Goal: Task Accomplishment & Management: Use online tool/utility

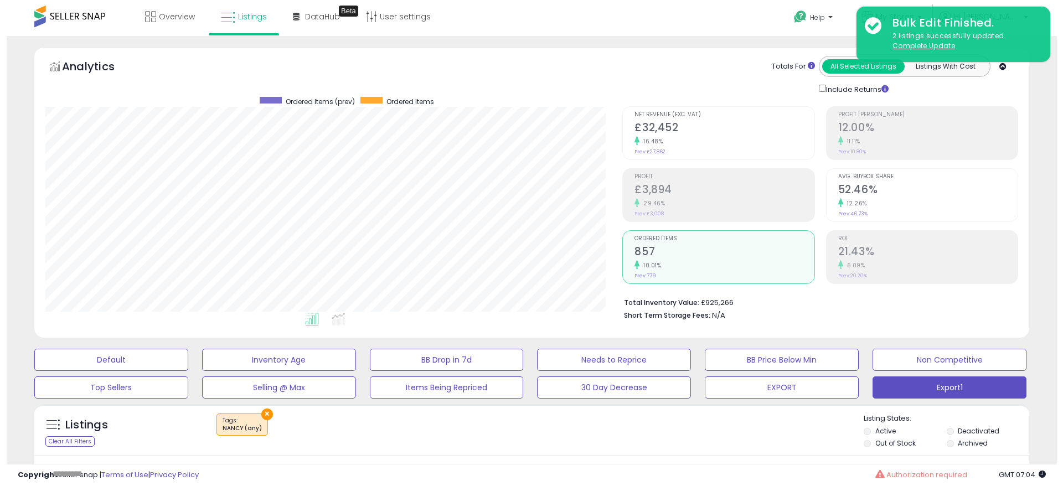
scroll to position [227, 577]
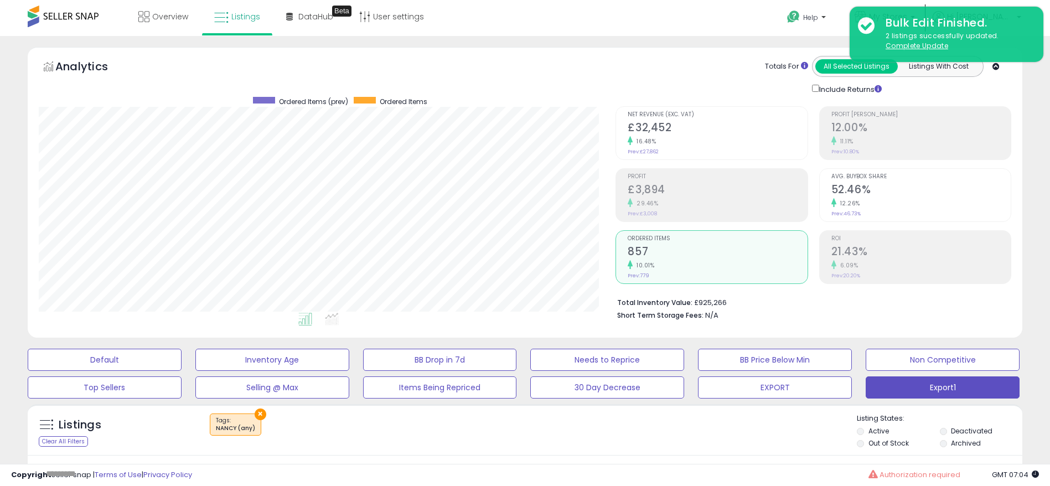
click at [674, 140] on div "16.48%" at bounding box center [717, 141] width 179 height 11
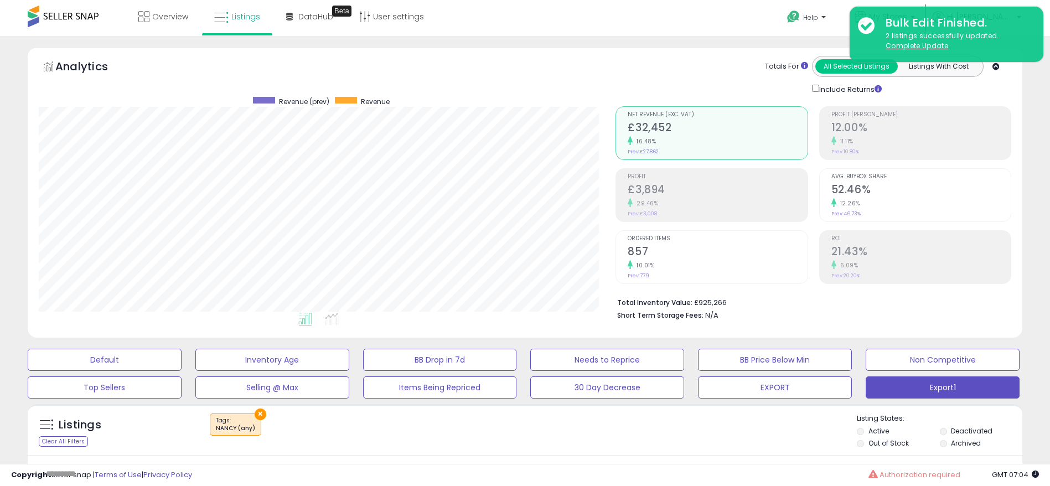
click at [670, 185] on h2 "£3,894" at bounding box center [717, 190] width 179 height 15
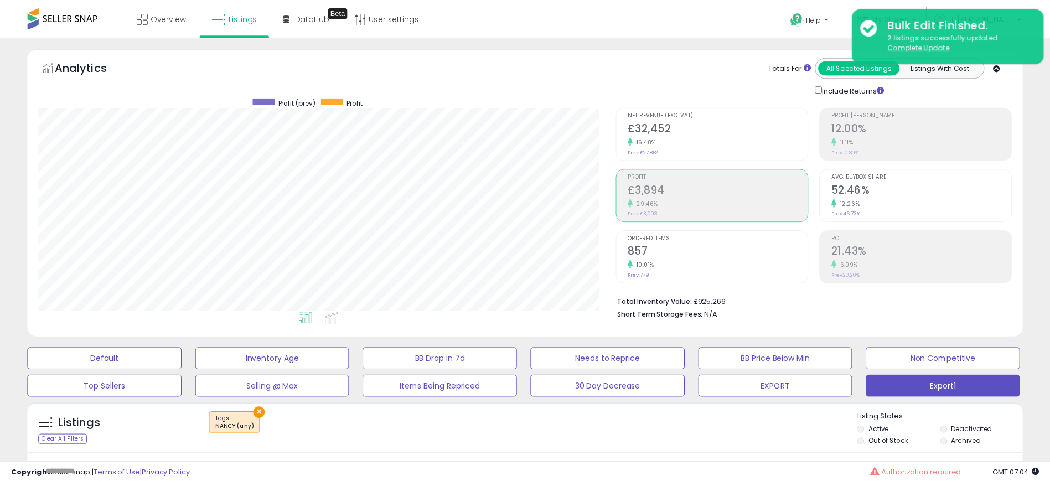
scroll to position [553403, 553053]
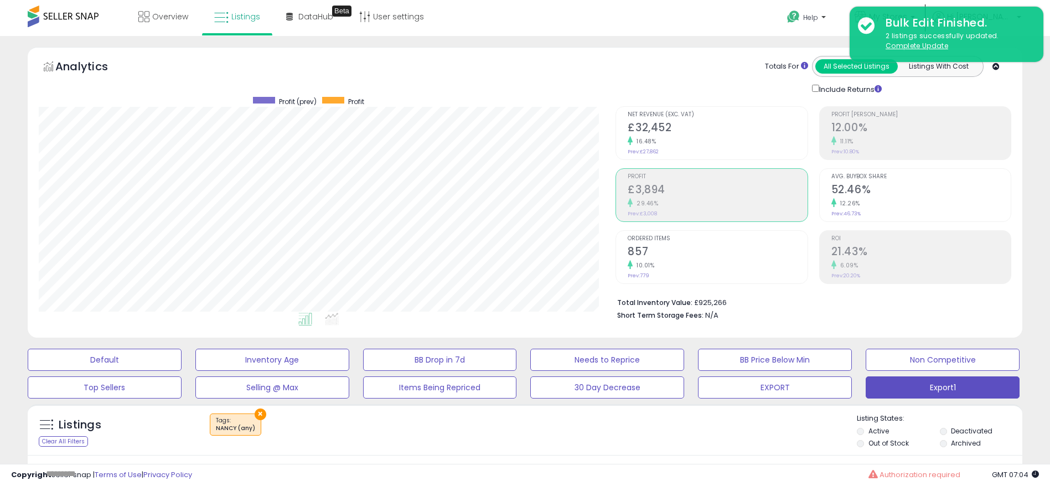
click at [712, 256] on h2 "857" at bounding box center [717, 252] width 179 height 15
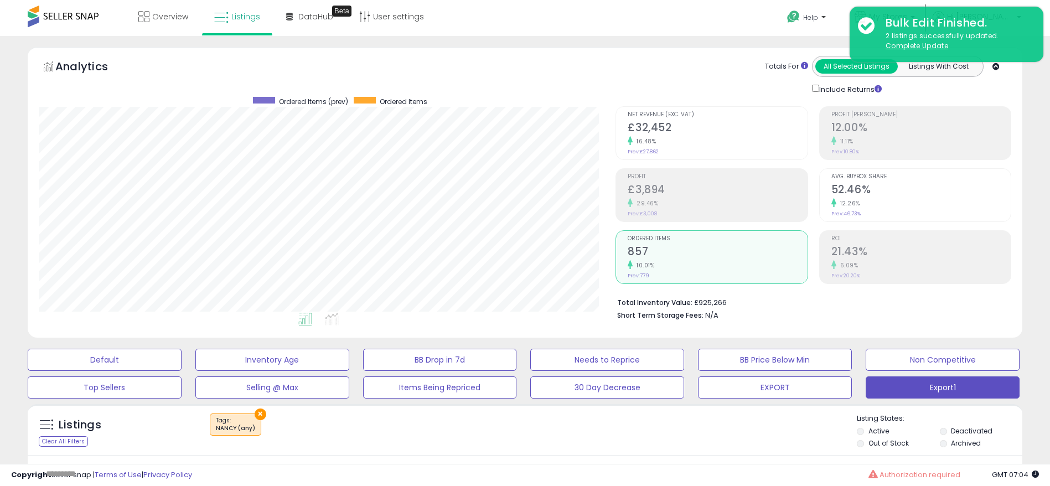
click at [685, 197] on h2 "£3,894" at bounding box center [717, 190] width 179 height 15
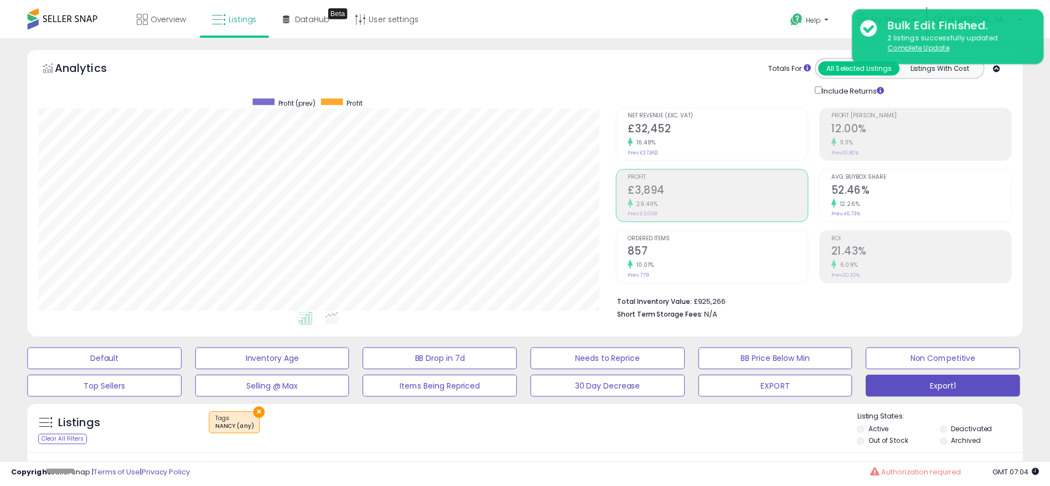
scroll to position [227, 577]
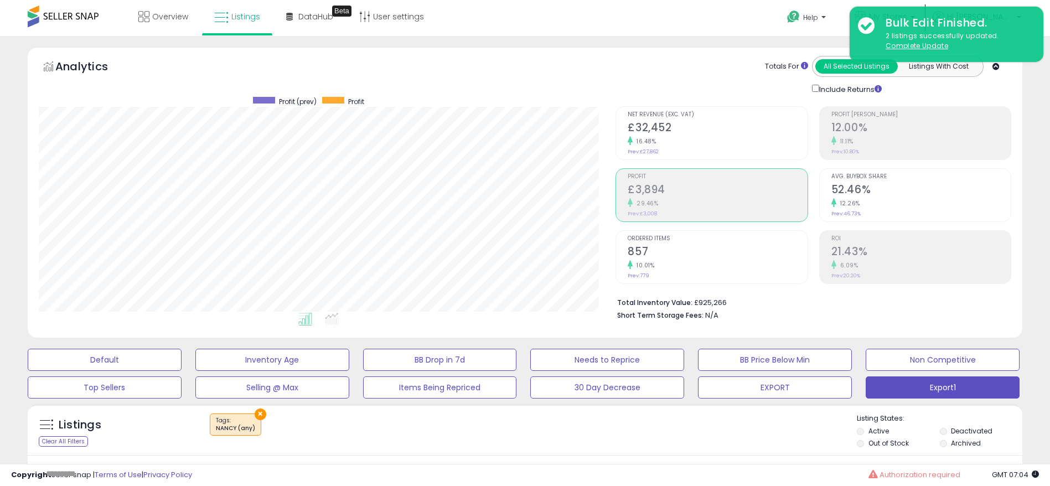
click at [662, 145] on div "16.48%" at bounding box center [717, 141] width 179 height 11
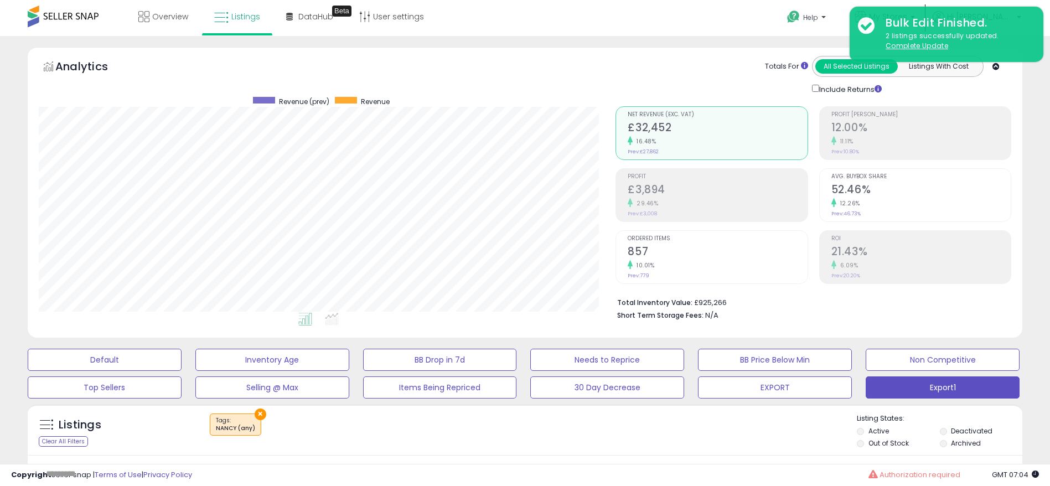
scroll to position [553403, 553053]
click at [648, 206] on small "29.46%" at bounding box center [645, 203] width 25 height 8
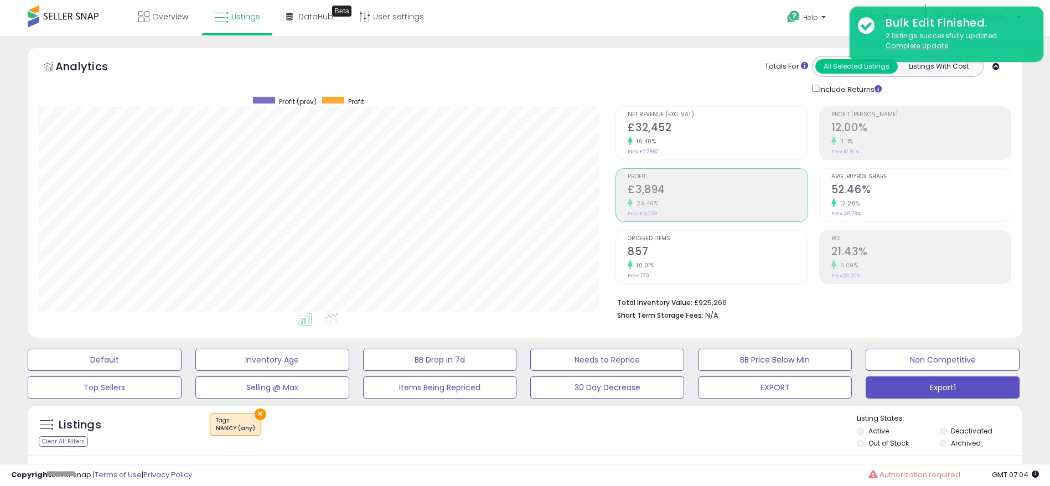
scroll to position [227, 577]
click at [881, 262] on div "6.09%" at bounding box center [921, 265] width 179 height 11
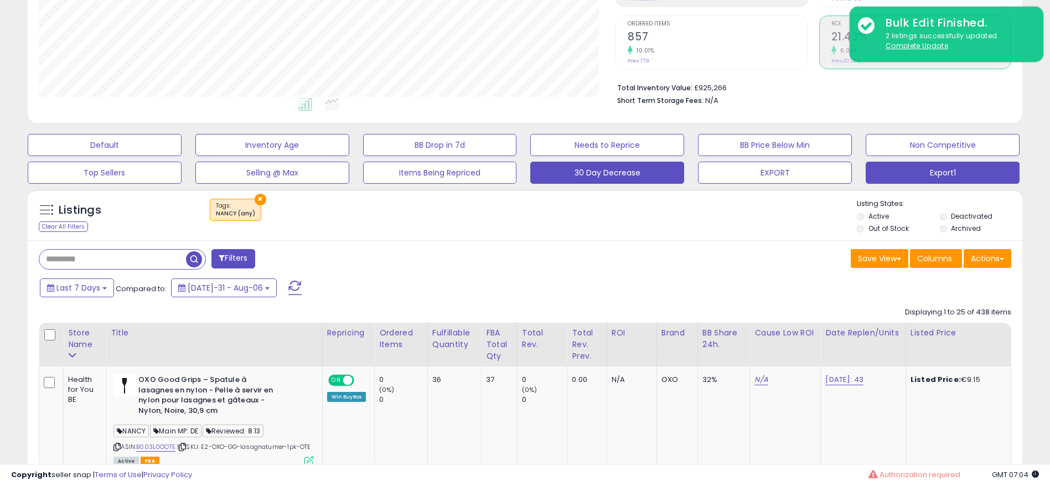
scroll to position [249, 0]
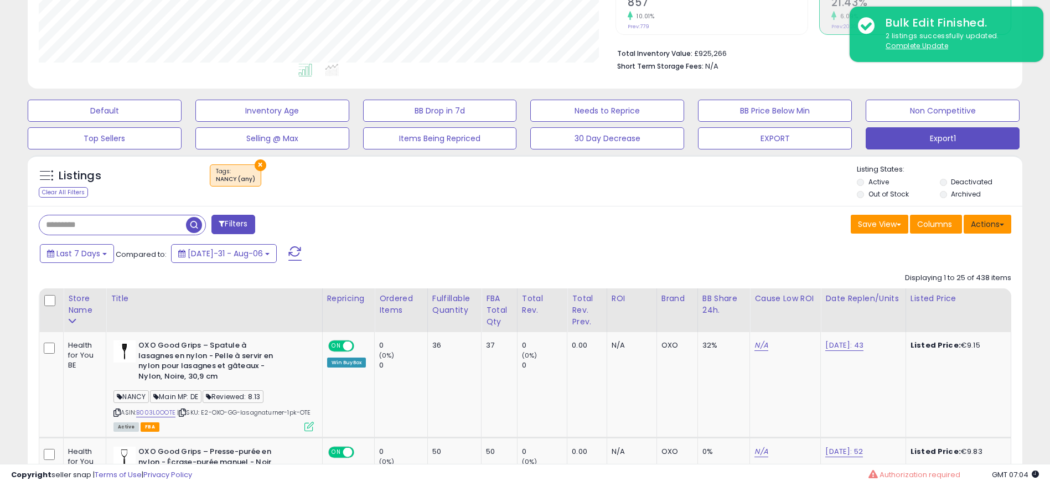
click at [999, 228] on button "Actions" at bounding box center [988, 224] width 48 height 19
click at [950, 293] on link "Export All Columns" at bounding box center [942, 294] width 121 height 17
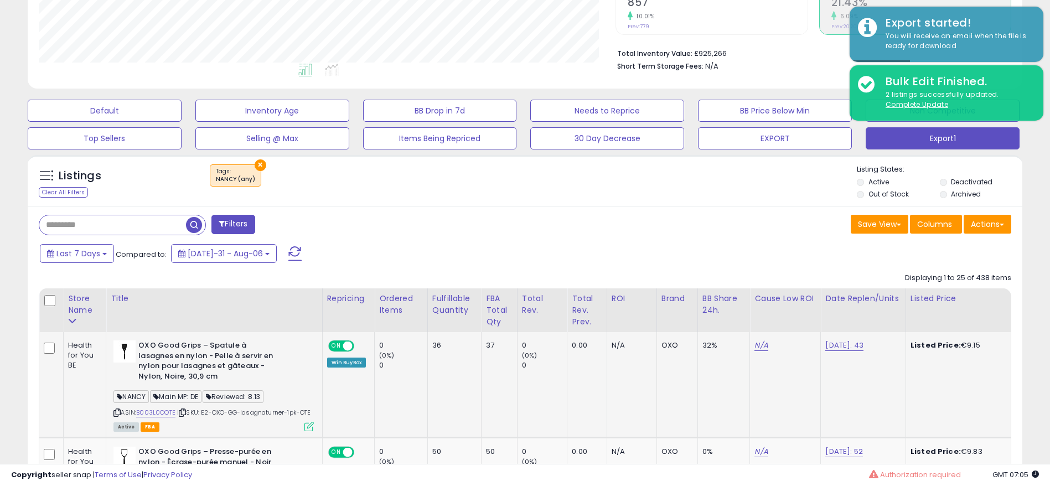
click at [715, 421] on td "32%" at bounding box center [724, 384] width 53 height 105
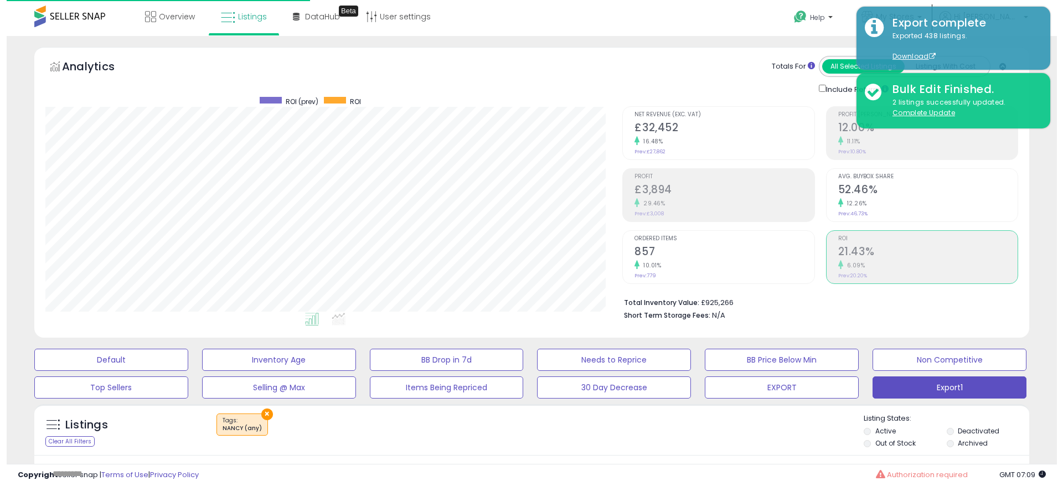
scroll to position [166, 0]
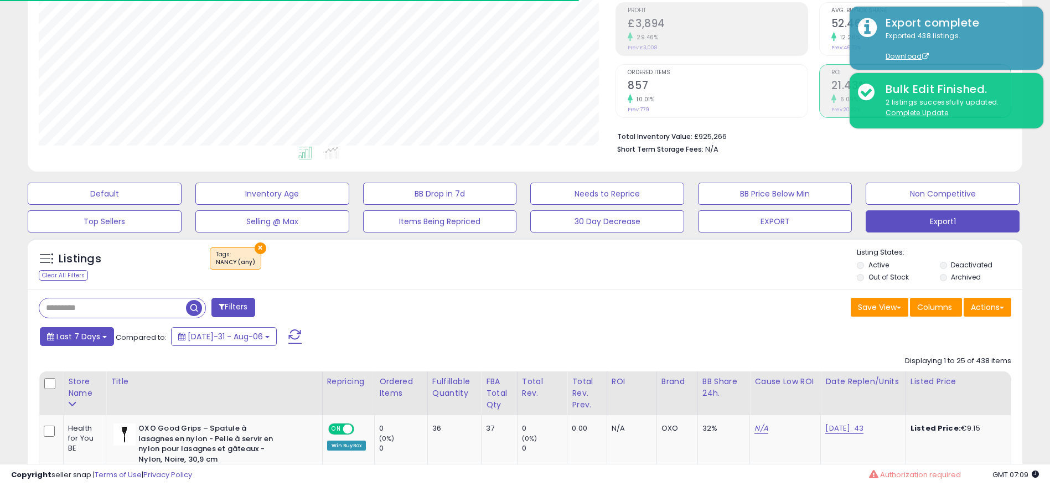
click at [96, 339] on span "Last 7 Days" at bounding box center [78, 336] width 44 height 11
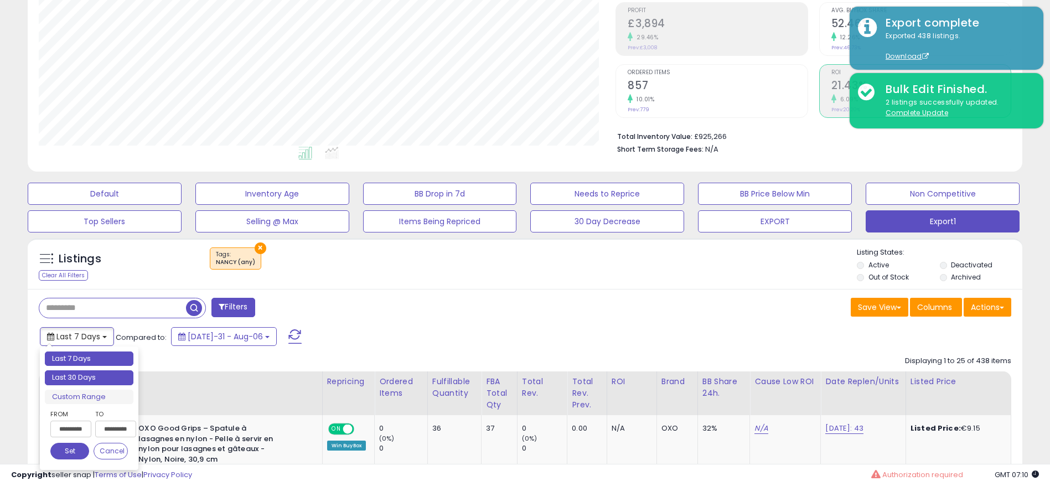
type input "**********"
click at [98, 373] on li "Last 30 Days" at bounding box center [89, 377] width 89 height 15
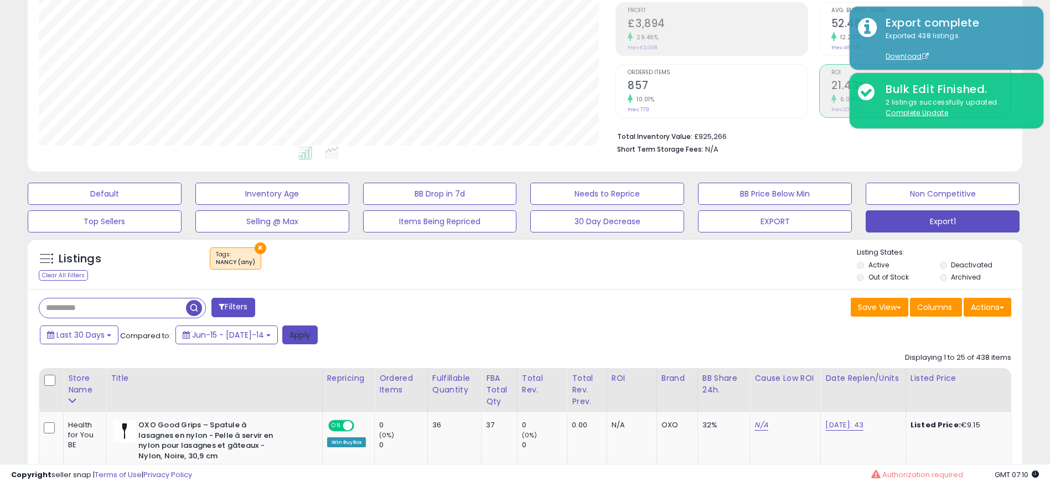
click at [286, 340] on button "Apply" at bounding box center [299, 335] width 35 height 19
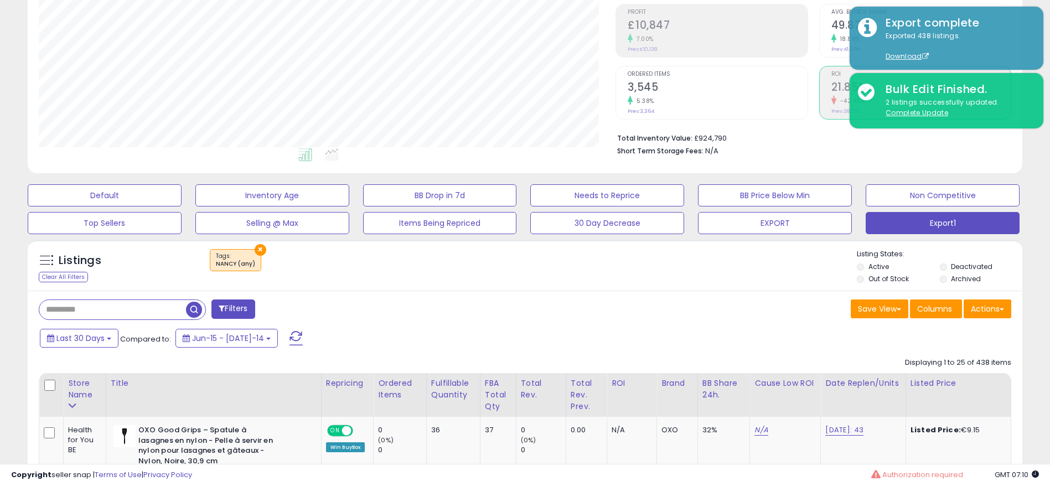
scroll to position [83, 0]
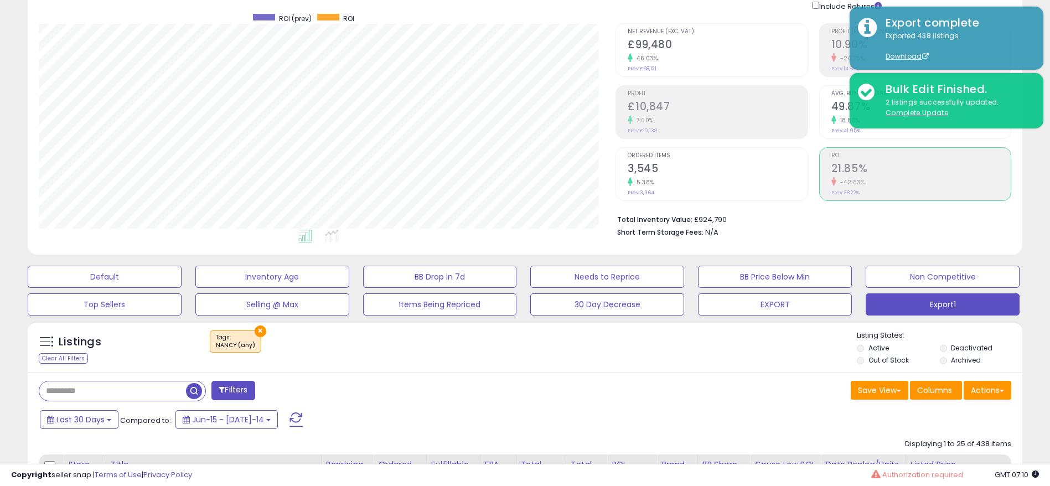
click at [678, 183] on div "5.38%" at bounding box center [717, 182] width 179 height 11
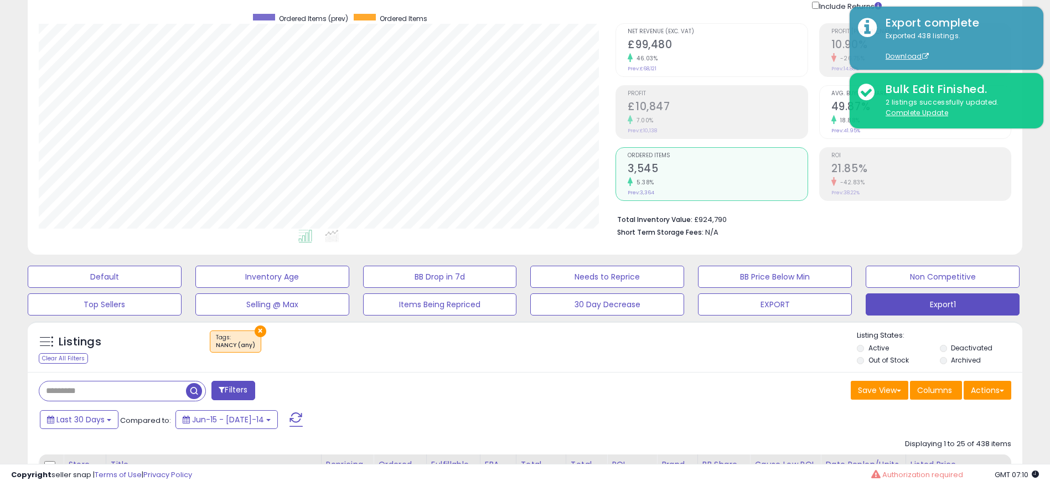
scroll to position [249, 0]
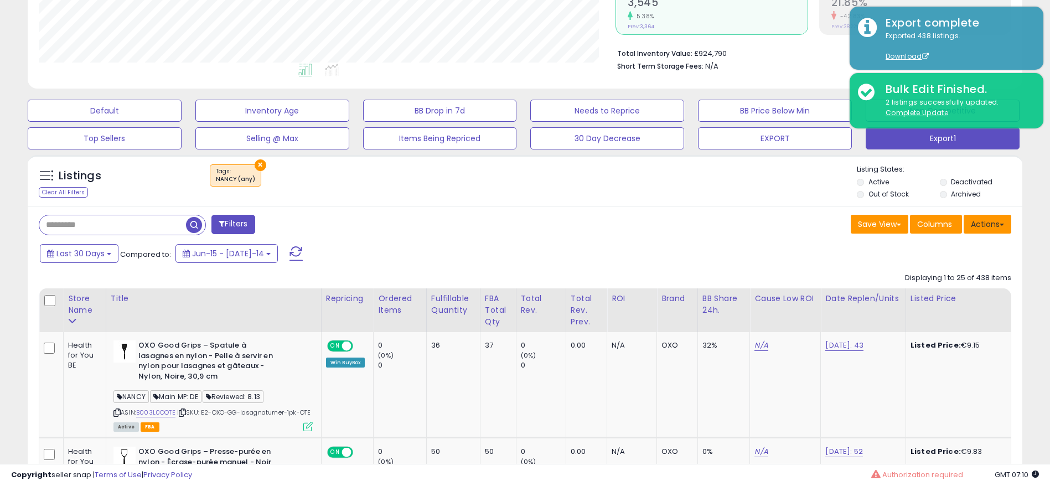
click at [989, 222] on button "Actions" at bounding box center [988, 224] width 48 height 19
click at [975, 295] on link "Export All Columns" at bounding box center [942, 294] width 121 height 17
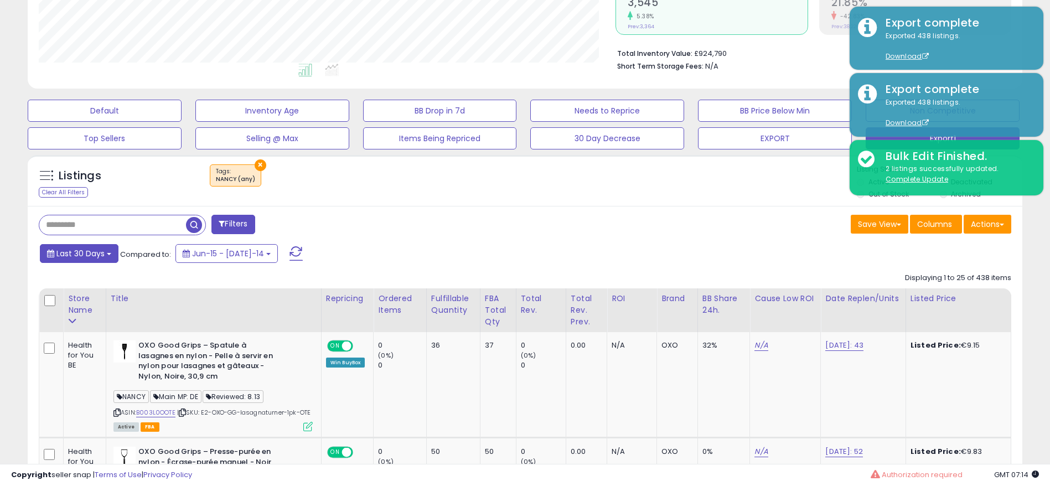
click at [105, 255] on button "Last 30 Days" at bounding box center [79, 253] width 79 height 19
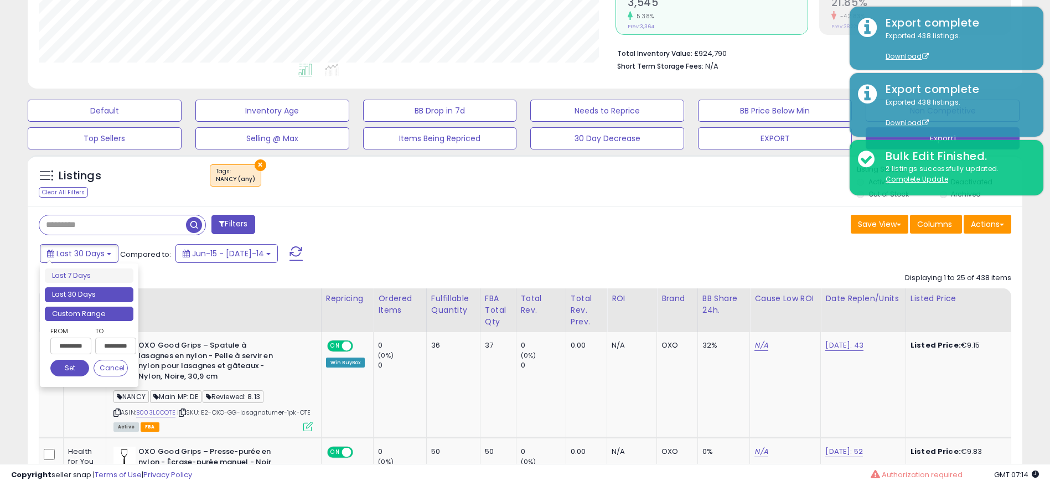
click at [97, 314] on li "Custom Range" at bounding box center [89, 314] width 89 height 15
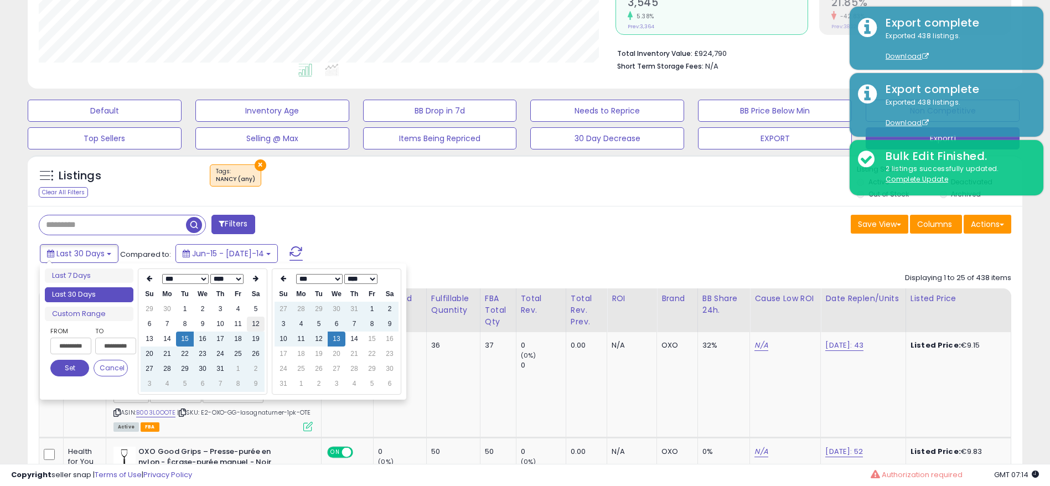
type input "**********"
click at [115, 312] on li "Custom Range" at bounding box center [89, 314] width 89 height 15
type input "**********"
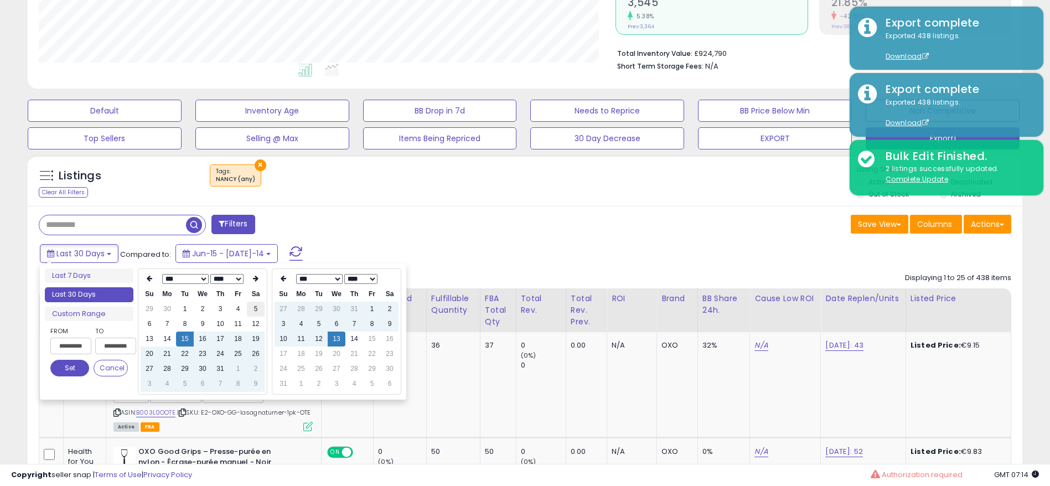
type input "**********"
click at [255, 278] on icon at bounding box center [256, 278] width 6 height 7
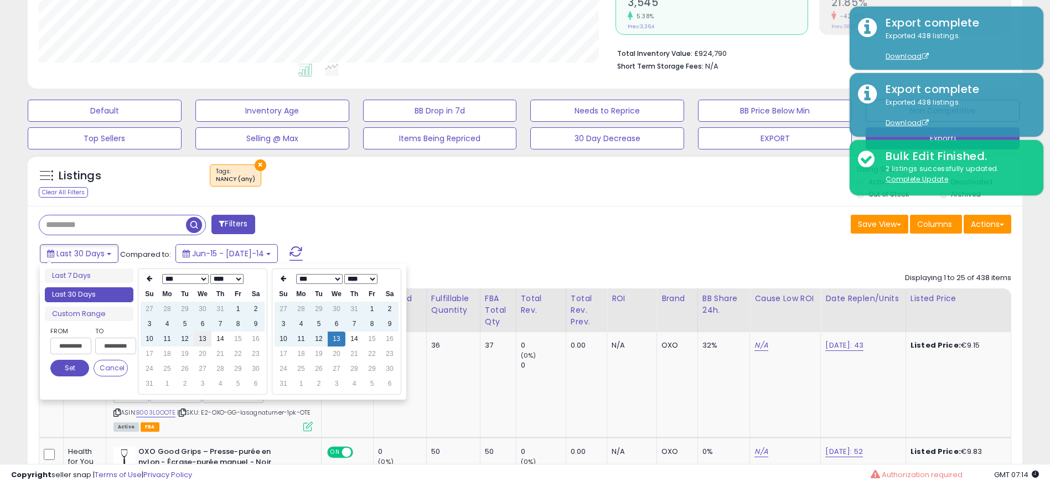
type input "**********"
click at [206, 342] on td "13" at bounding box center [203, 339] width 18 height 15
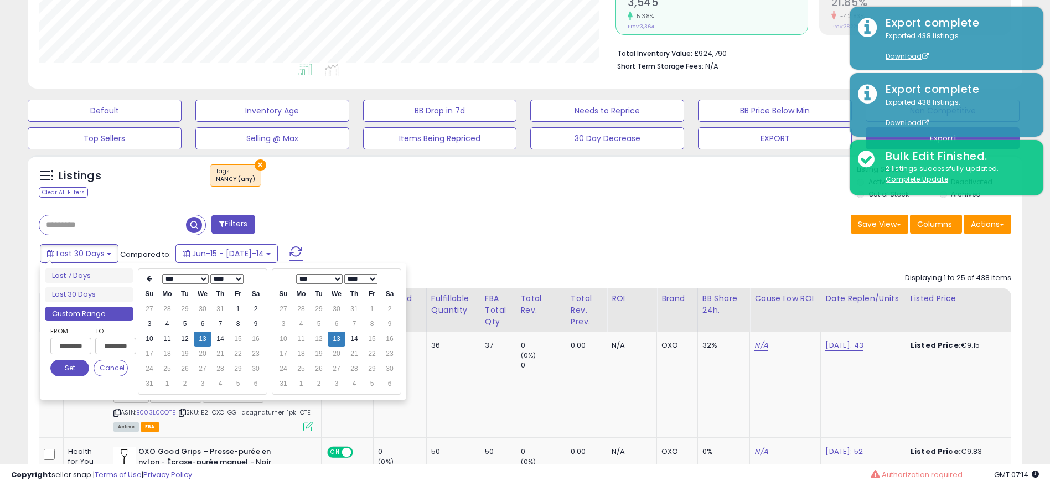
click at [66, 368] on button "Set" at bounding box center [69, 368] width 39 height 17
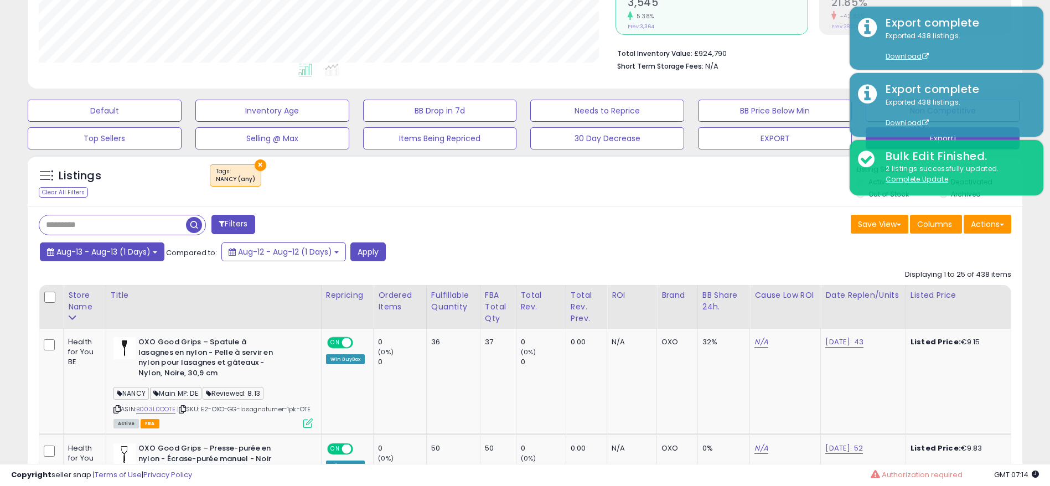
click at [154, 259] on button "Aug-13 - Aug-13 (1 Days)" at bounding box center [102, 251] width 125 height 19
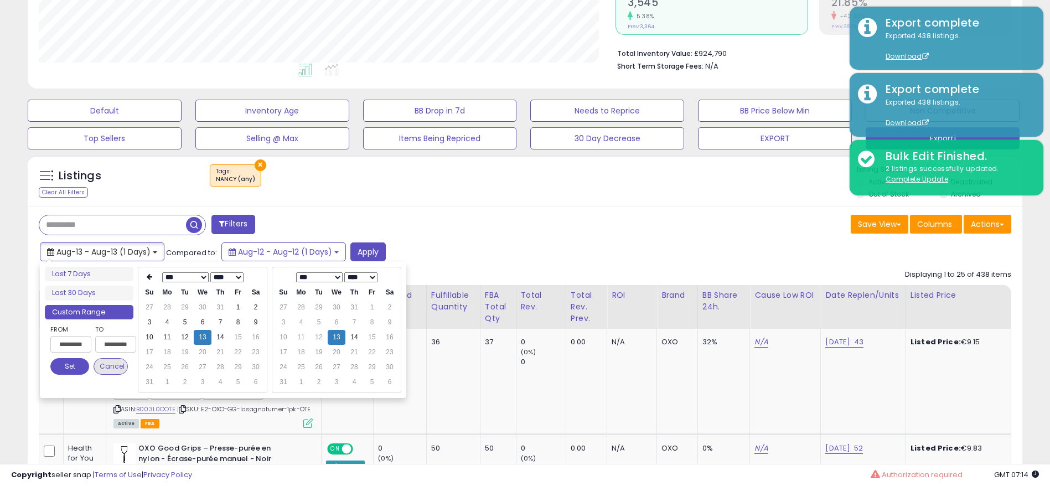
type input "**********"
click at [73, 367] on button "Set" at bounding box center [69, 366] width 39 height 17
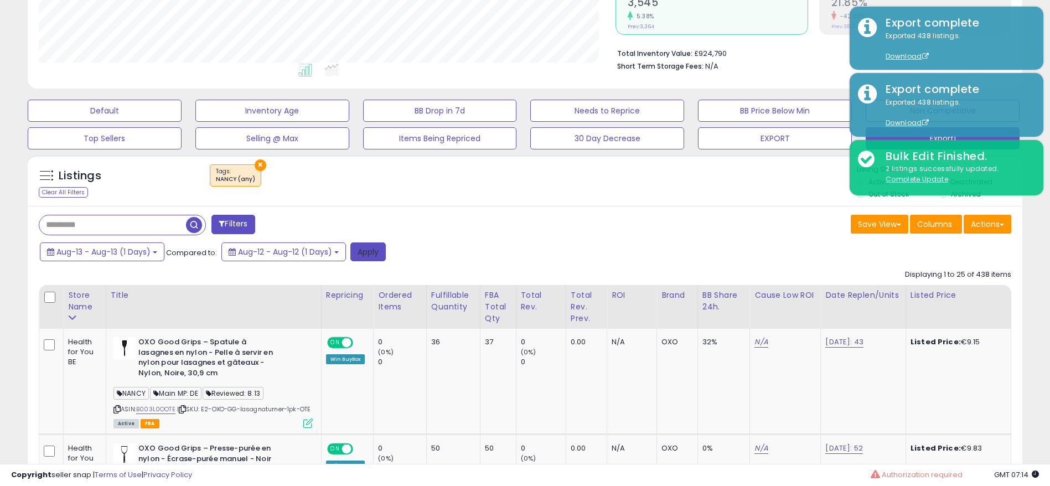
click at [373, 250] on button "Apply" at bounding box center [367, 251] width 35 height 19
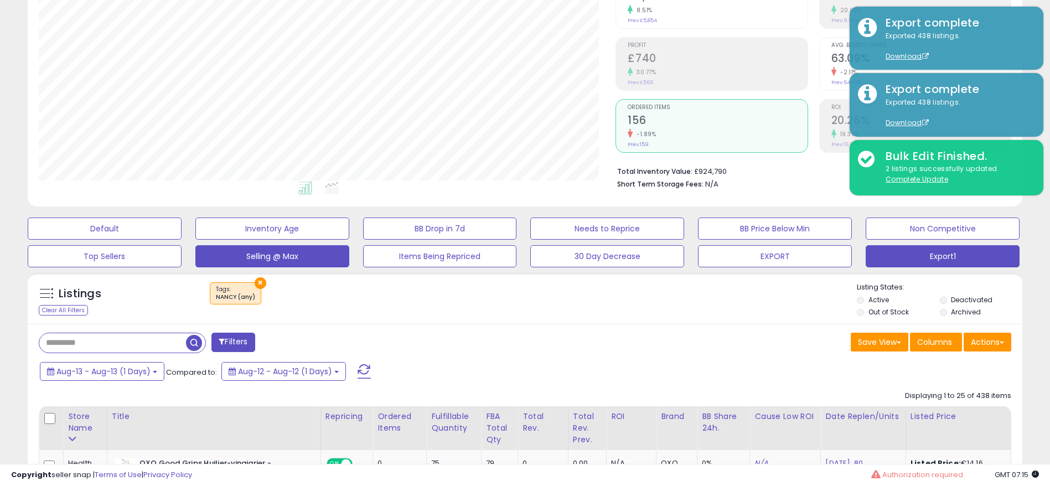
scroll to position [166, 0]
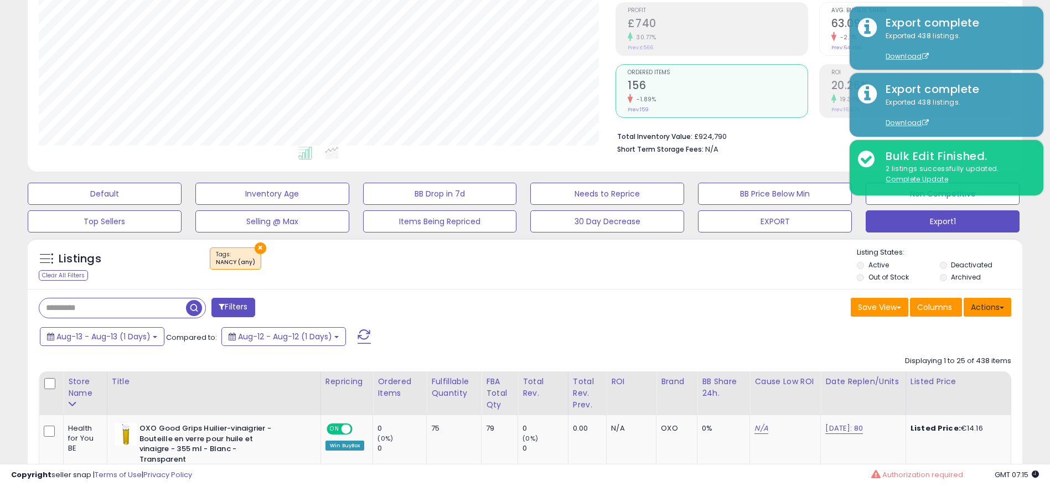
click at [984, 306] on button "Actions" at bounding box center [988, 307] width 48 height 19
click at [959, 374] on link "Export All Columns" at bounding box center [942, 377] width 121 height 17
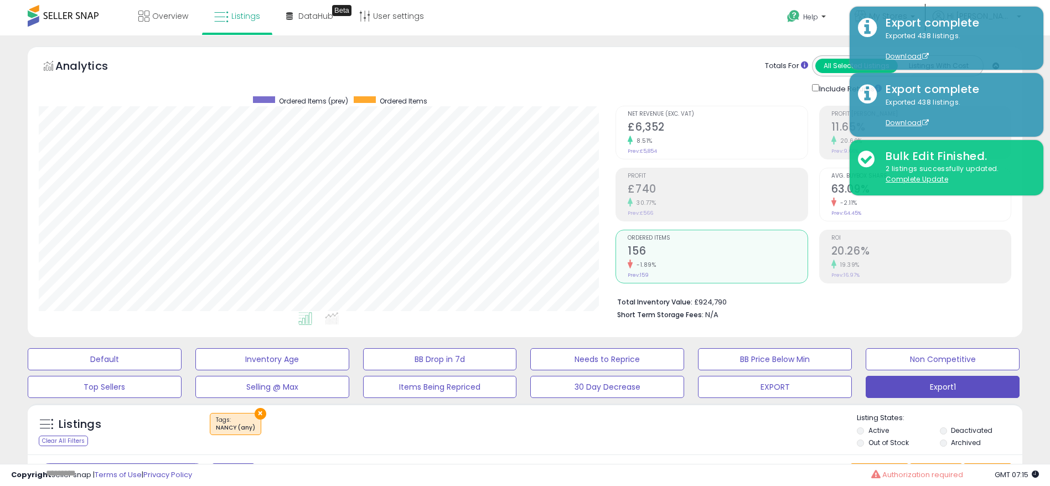
scroll to position [0, 0]
click at [700, 446] on div "Listings Clear All Filters × Tags Active" at bounding box center [525, 433] width 995 height 38
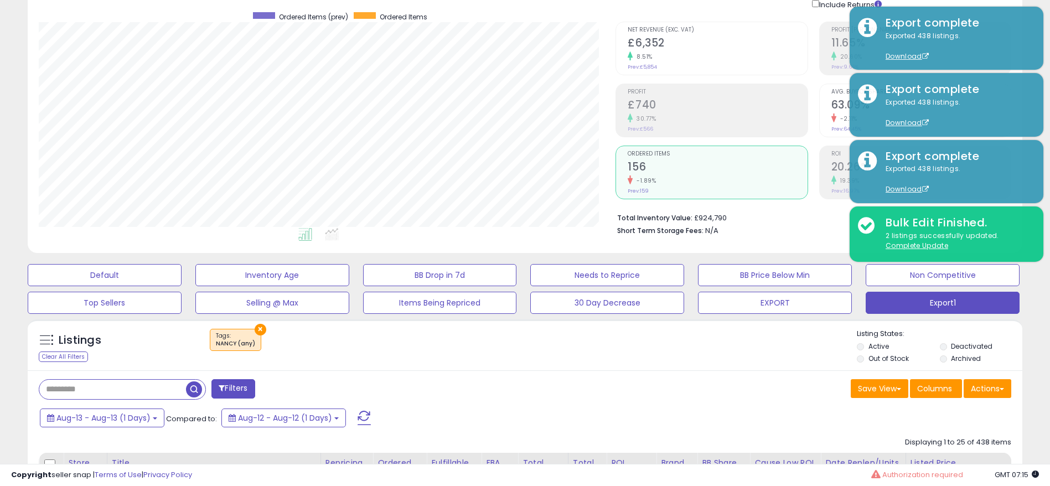
scroll to position [83, 0]
